Goal: Find specific page/section: Find specific page/section

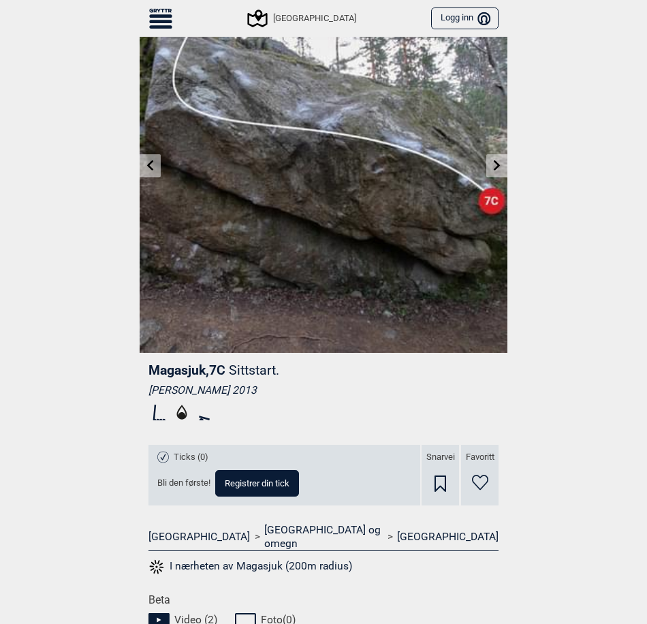
scroll to position [68, 0]
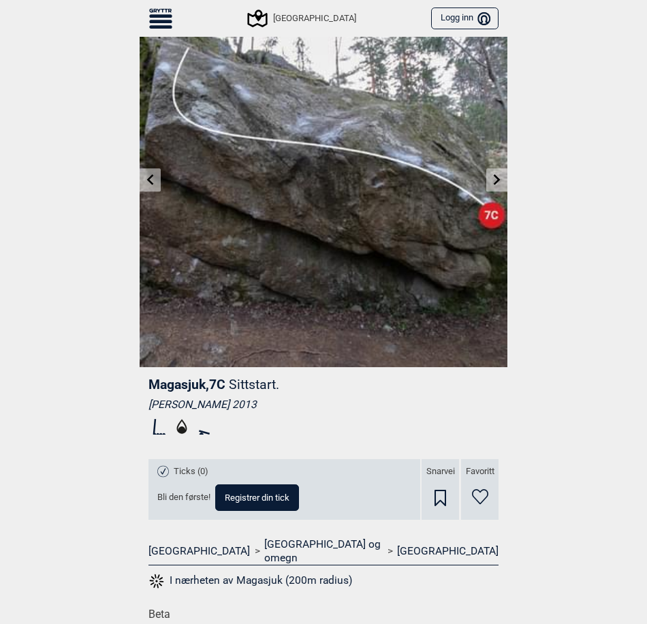
click at [149, 177] on icon at bounding box center [150, 179] width 11 height 11
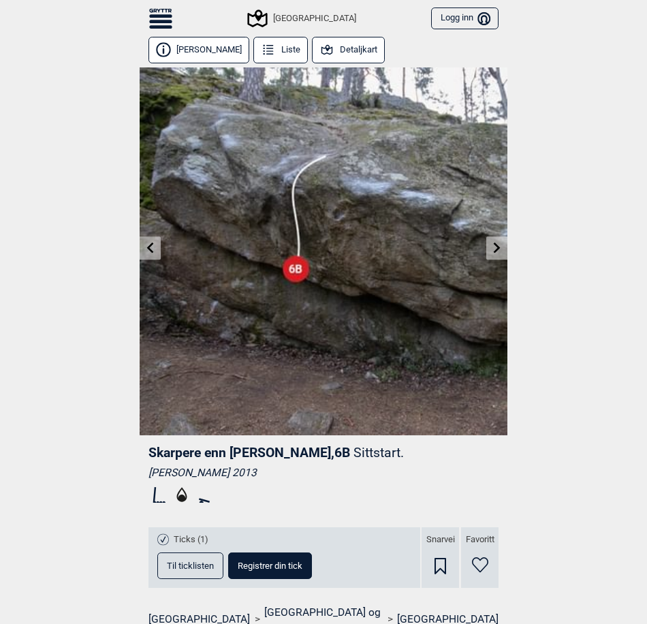
click at [498, 251] on link at bounding box center [497, 248] width 21 height 22
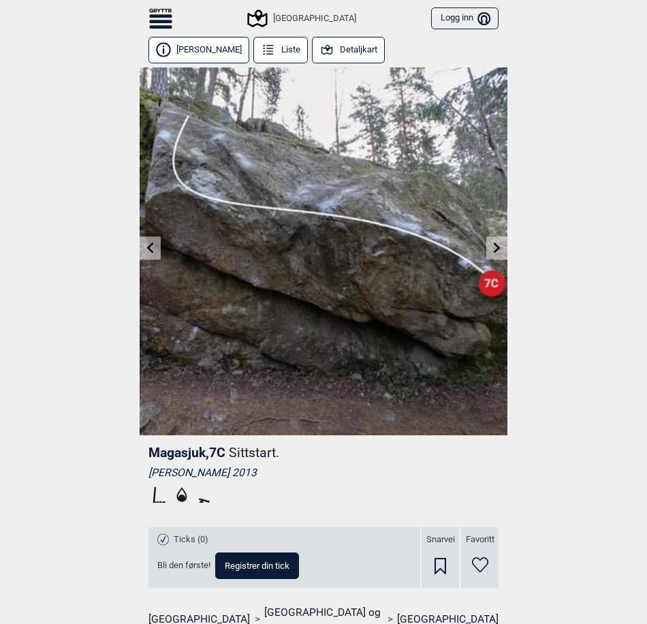
click at [498, 247] on link at bounding box center [497, 248] width 21 height 22
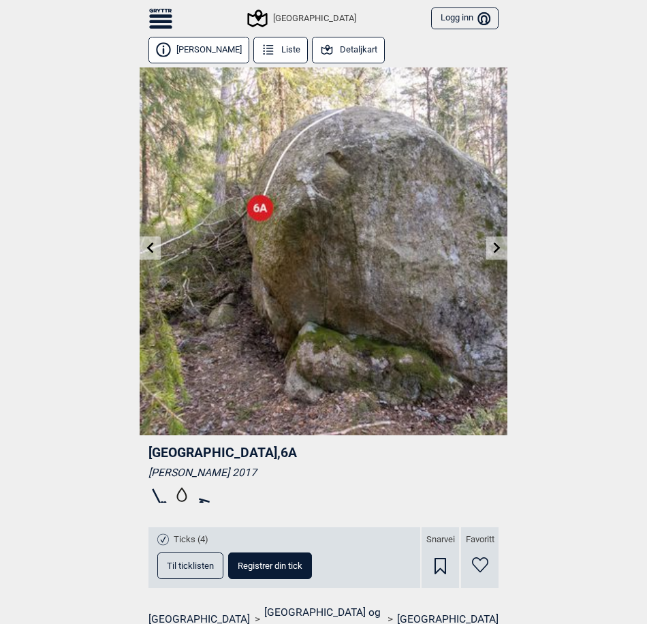
click at [147, 243] on icon at bounding box center [150, 247] width 11 height 11
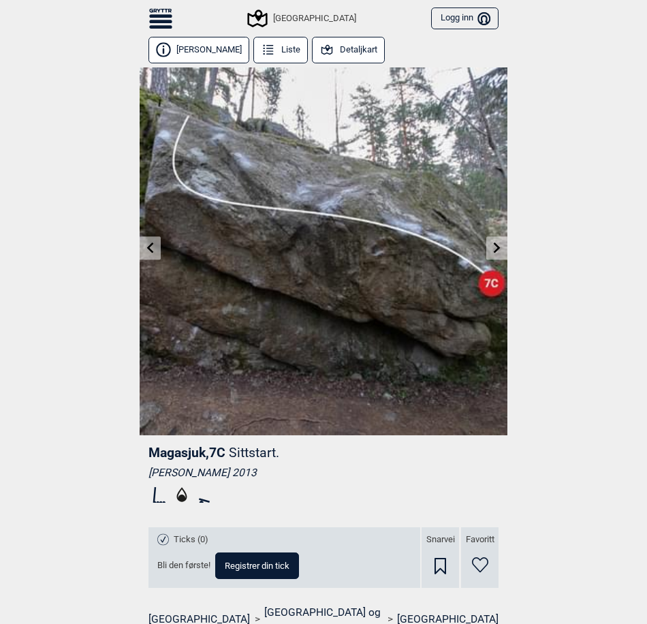
click at [146, 243] on icon at bounding box center [150, 247] width 11 height 11
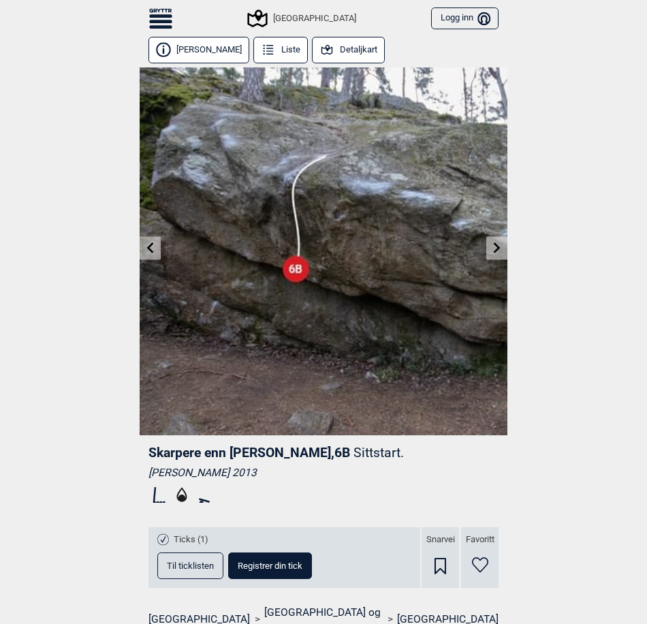
click at [146, 243] on icon at bounding box center [150, 247] width 11 height 11
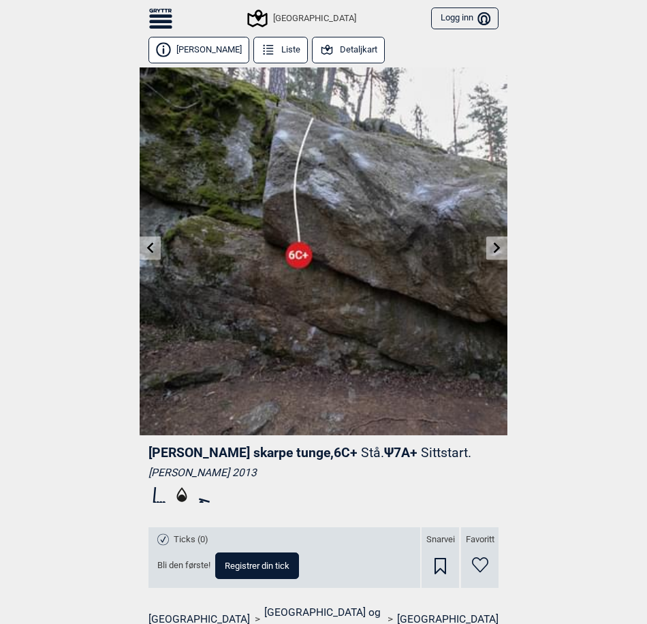
click at [146, 243] on icon at bounding box center [150, 247] width 11 height 11
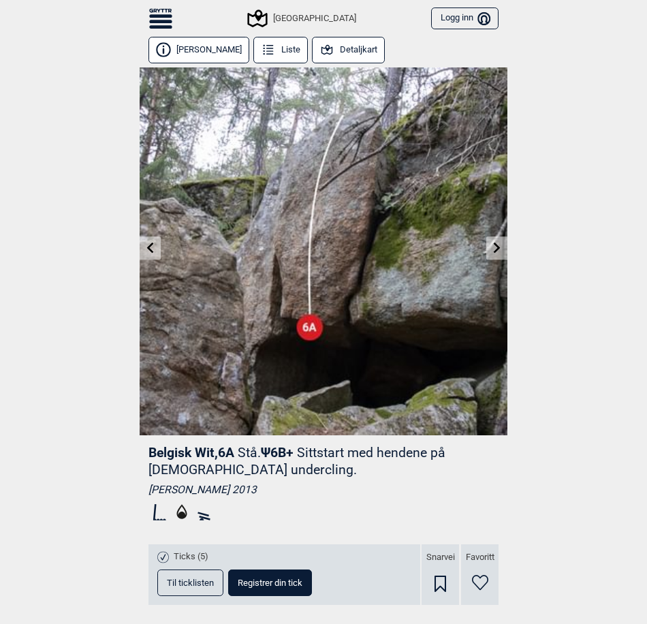
click at [487, 254] on link at bounding box center [497, 248] width 21 height 22
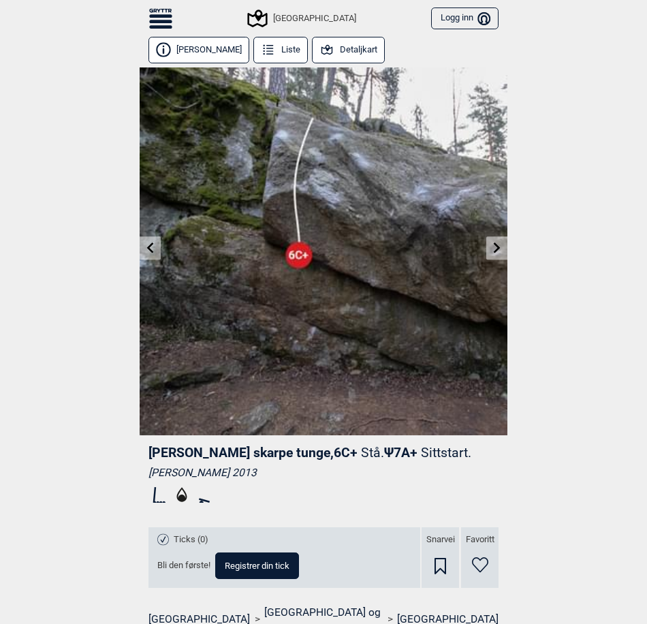
click at [345, 50] on button "Detaljkart" at bounding box center [348, 50] width 73 height 27
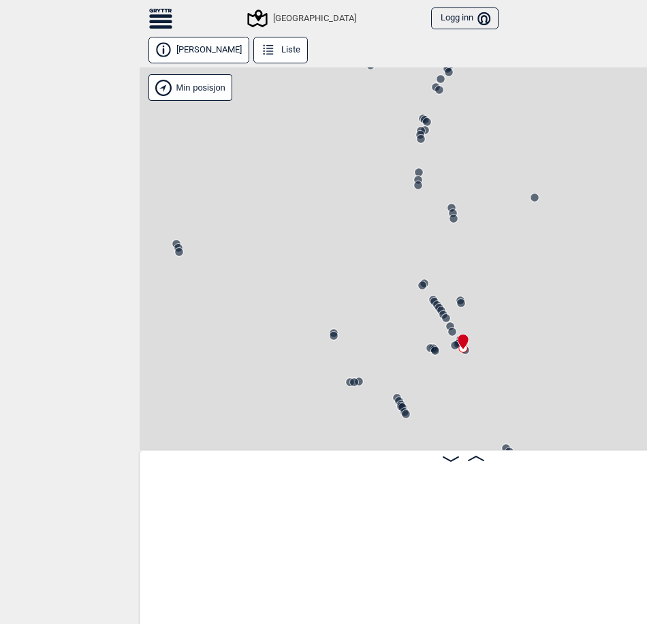
scroll to position [0, 26471]
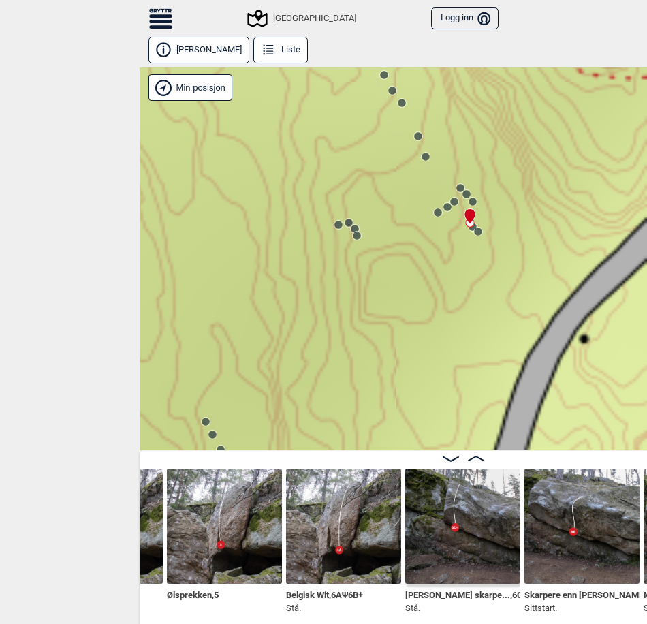
click at [261, 42] on icon at bounding box center [268, 49] width 15 height 15
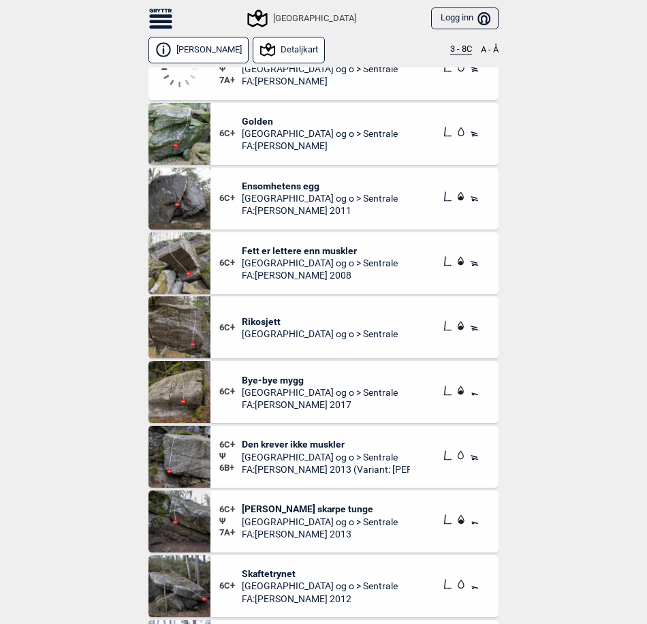
scroll to position [14910, 0]
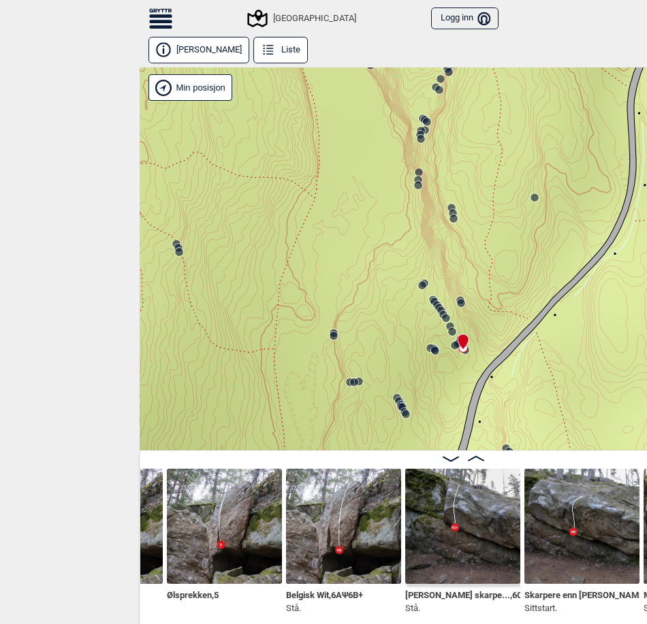
scroll to position [7, 0]
click at [626, 621] on div "IPA , 5+ Sittstart. Ølsprekken , 5 Belgisk Wit , 6A Ψ 6B+ Stå. Voltaires skarpe…" at bounding box center [463, 538] width 647 height 177
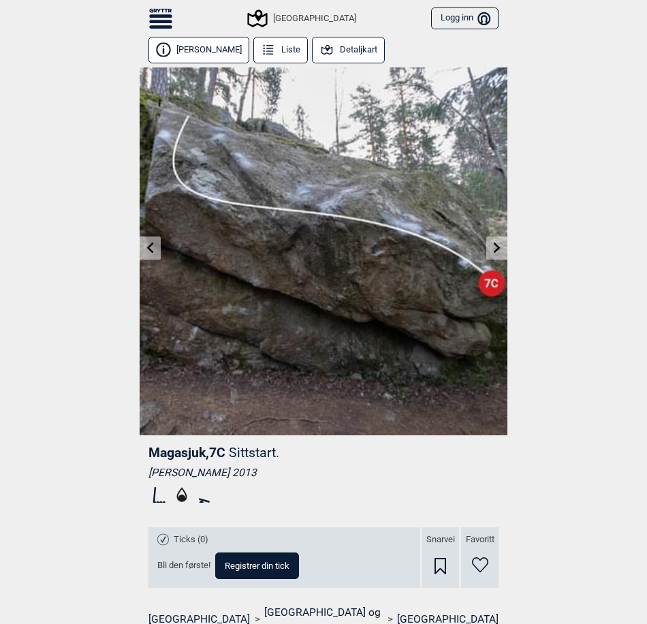
click at [581, 112] on div "Til forsiden NO SV EN Finn buldere med filtrering [GEOGRAPHIC_DATA] [GEOGRAPHIC…" at bounding box center [323, 312] width 647 height 624
click at [163, 12] on icon at bounding box center [160, 18] width 23 height 20
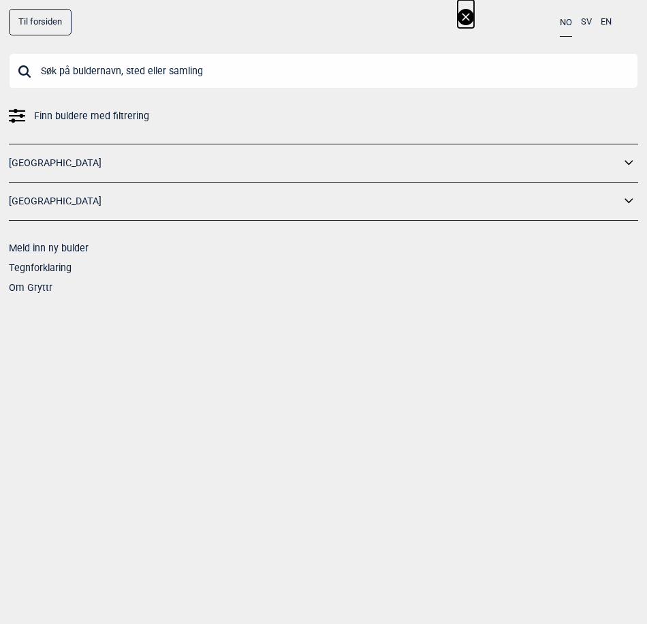
click at [138, 66] on input "text" at bounding box center [324, 70] width 630 height 35
type input "pulsar"
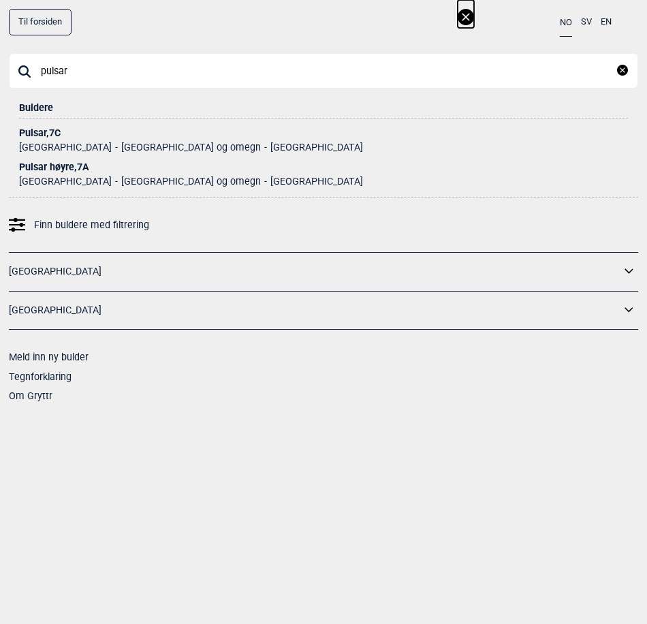
click at [44, 128] on div "Pulsar , 7C" at bounding box center [323, 133] width 609 height 10
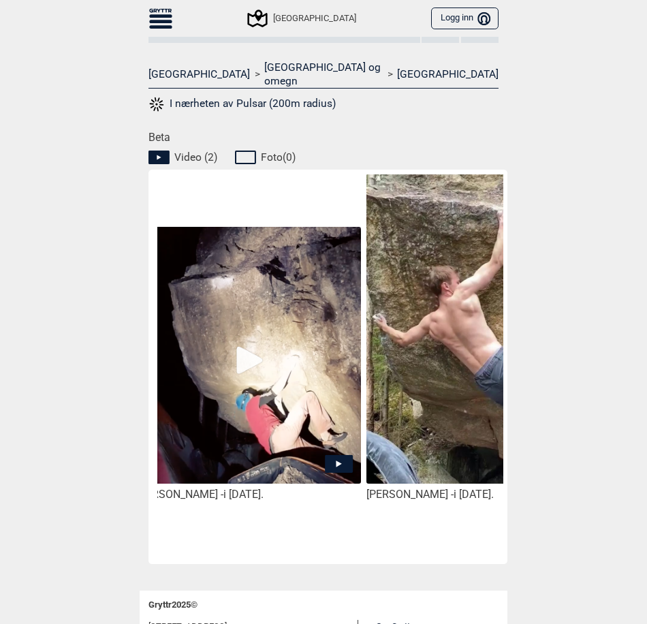
scroll to position [0, 114]
